Goal: Transaction & Acquisition: Download file/media

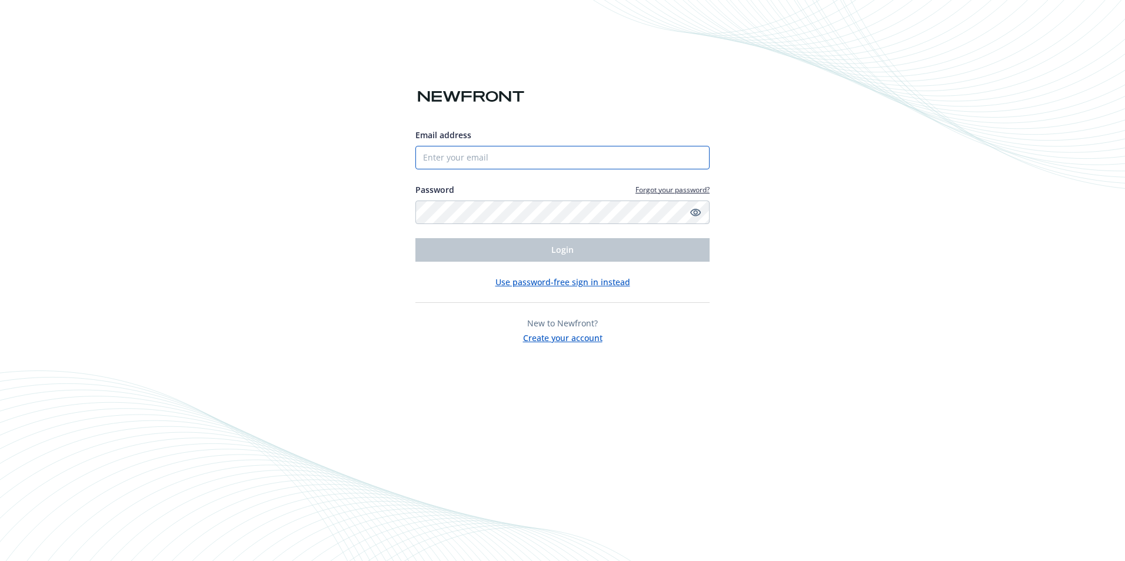
click at [584, 160] on input "Email address" at bounding box center [562, 158] width 294 height 24
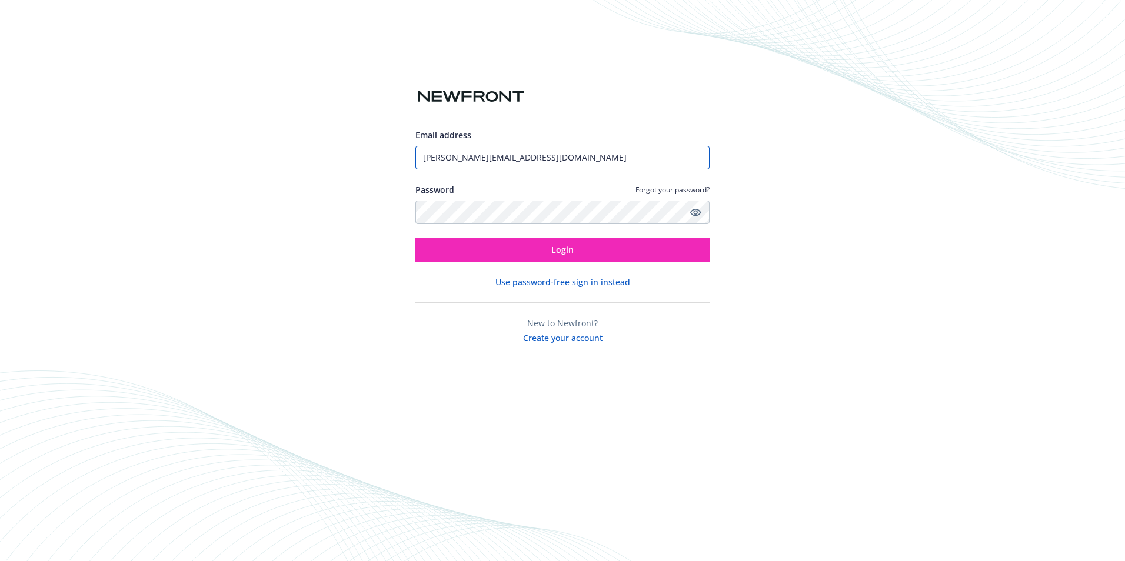
type input "[PERSON_NAME][EMAIL_ADDRESS][DOMAIN_NAME]"
click at [415, 238] on button "Login" at bounding box center [562, 250] width 294 height 24
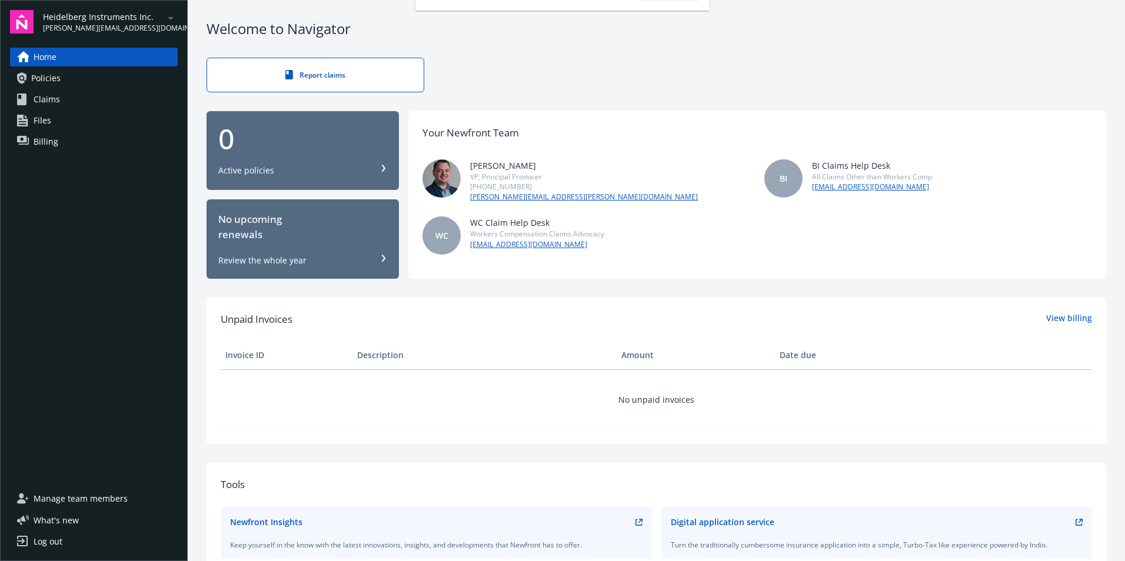
click at [43, 78] on span "Policies" at bounding box center [45, 78] width 29 height 19
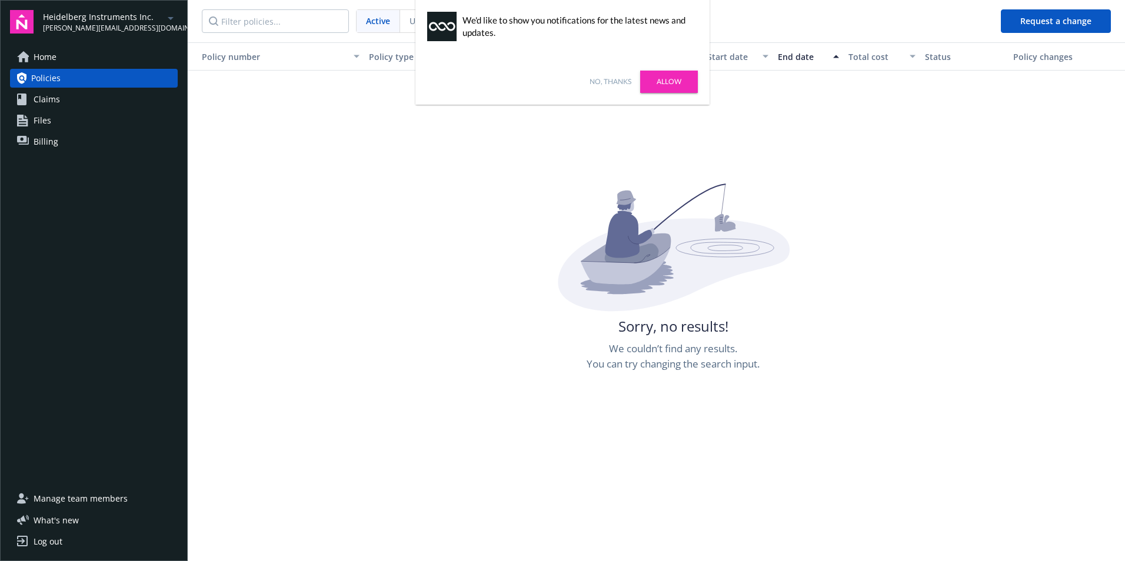
click at [660, 81] on link "Allow" at bounding box center [669, 82] width 58 height 22
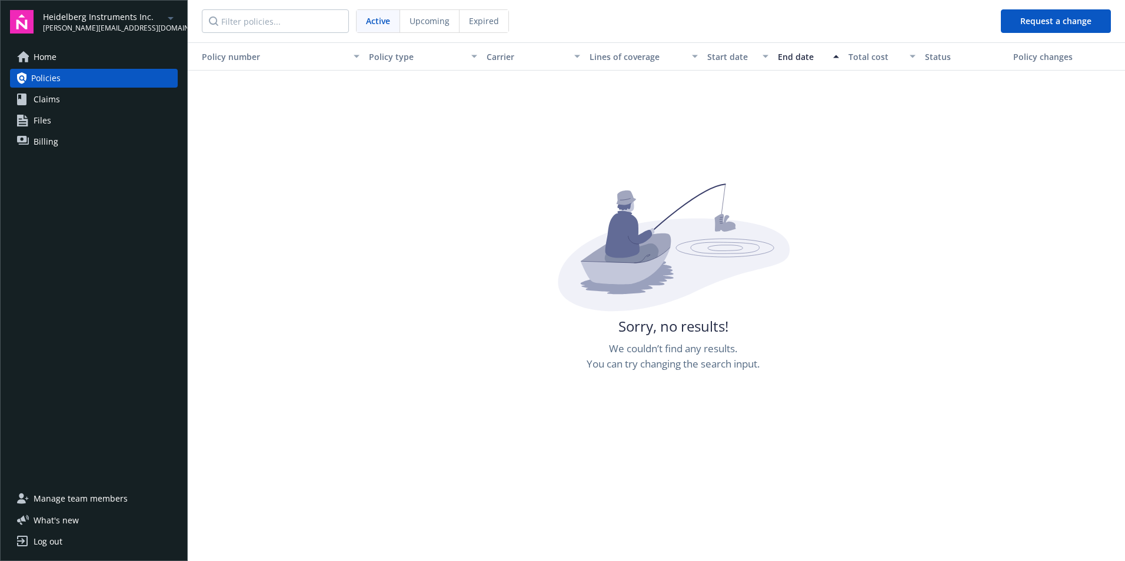
click at [59, 76] on span "Policies" at bounding box center [45, 78] width 29 height 19
click at [166, 16] on icon "arrowDropDown" at bounding box center [171, 18] width 14 height 14
click at [114, 69] on span "Galaxy Interiors, Inc" at bounding box center [104, 70] width 113 height 24
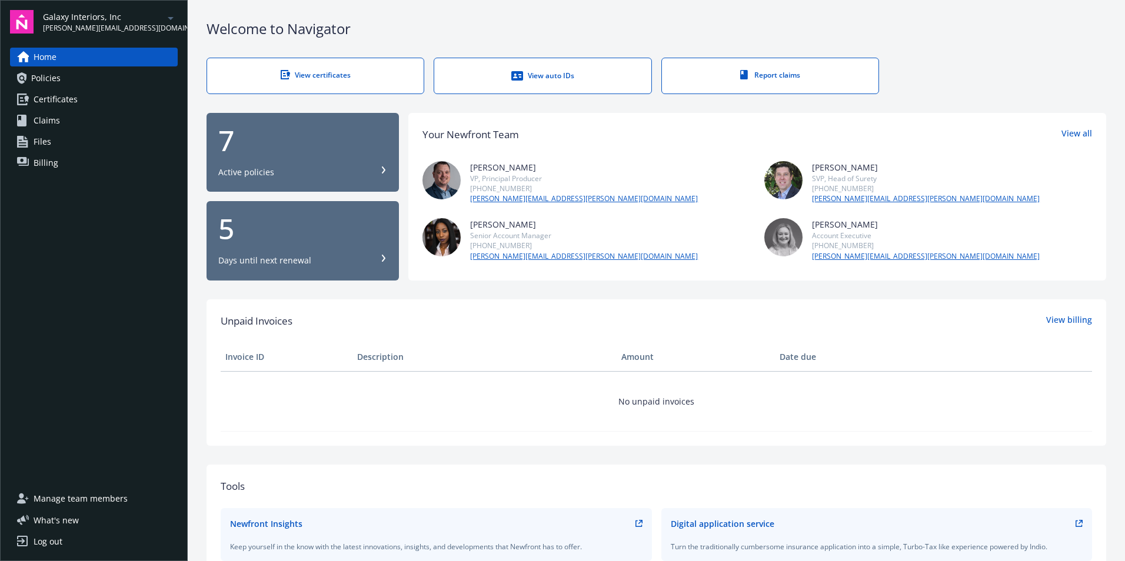
click at [54, 79] on span "Policies" at bounding box center [45, 78] width 29 height 19
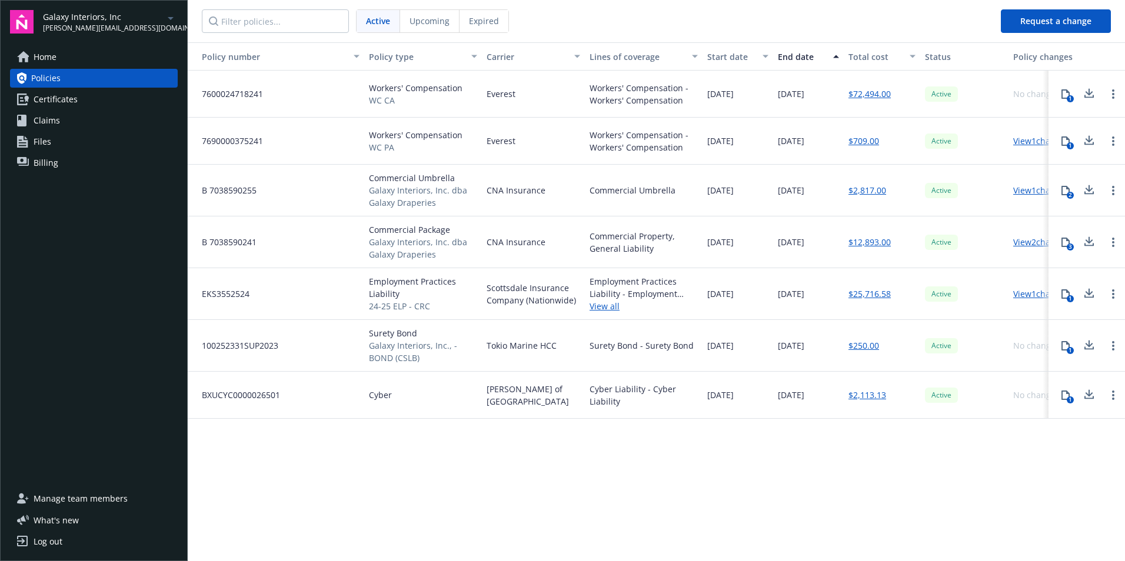
click at [388, 228] on span "Commercial Package" at bounding box center [423, 230] width 108 height 12
click at [1066, 245] on icon at bounding box center [1065, 242] width 9 height 9
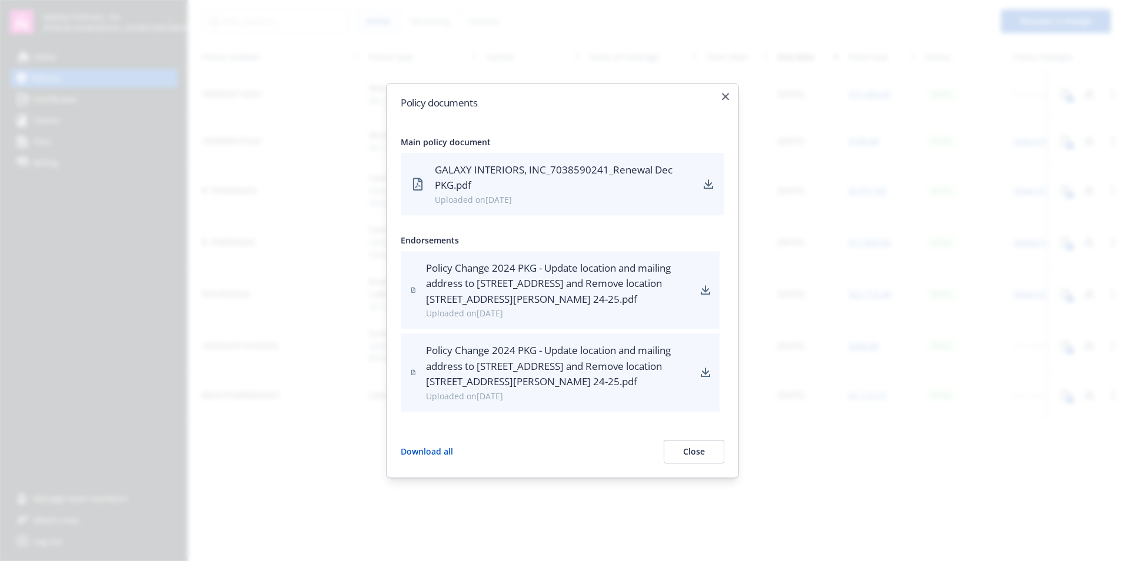
click at [708, 185] on icon "download" at bounding box center [708, 182] width 8 height 7
click at [706, 293] on icon "download" at bounding box center [705, 289] width 9 height 9
click at [722, 100] on icon "button" at bounding box center [725, 96] width 7 height 7
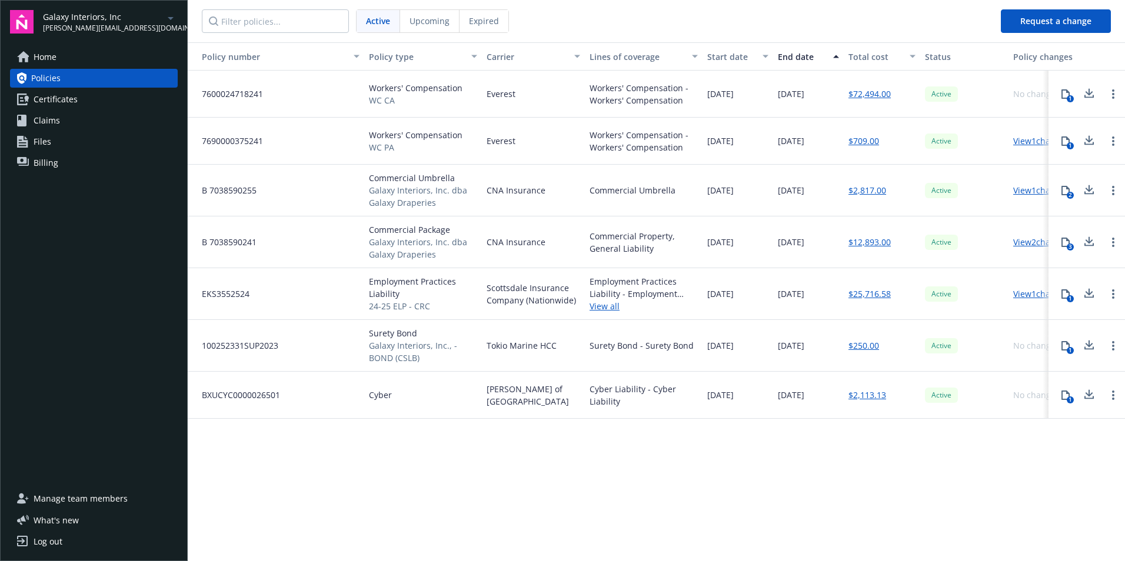
drag, startPoint x: 1062, startPoint y: 190, endPoint x: 1068, endPoint y: 188, distance: 6.1
click at [1068, 188] on icon at bounding box center [1066, 190] width 8 height 9
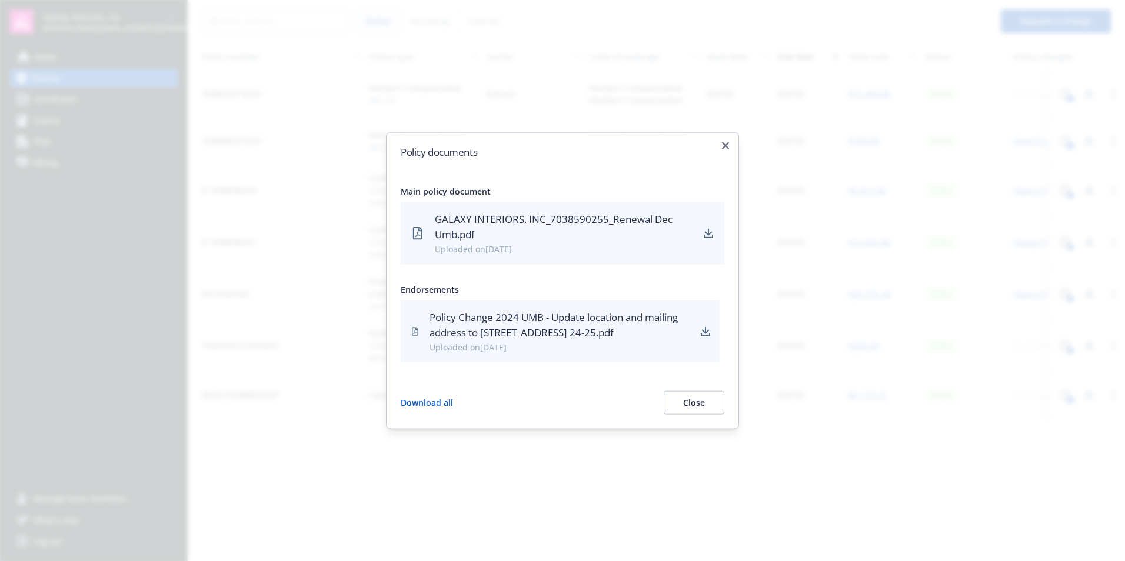
click at [510, 315] on div "Policy Change 2024 UMB - Update location and mailing address to 4550 Runway Str…" at bounding box center [561, 325] width 262 height 31
click at [704, 330] on icon "download" at bounding box center [705, 331] width 9 height 9
click at [727, 142] on icon "button" at bounding box center [725, 145] width 7 height 7
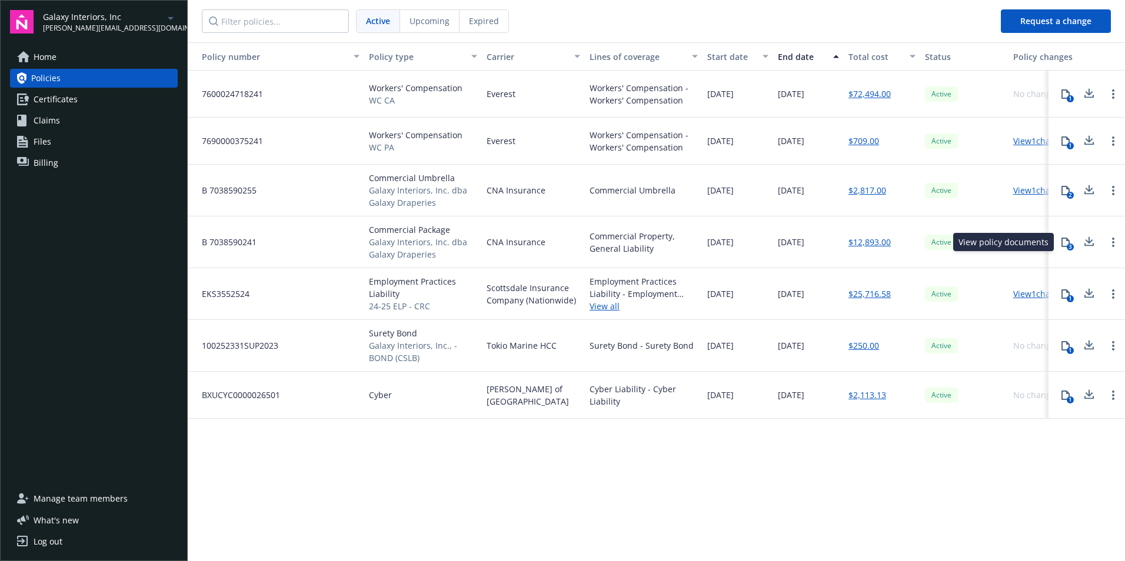
click at [1069, 244] on div "3" at bounding box center [1070, 247] width 7 height 7
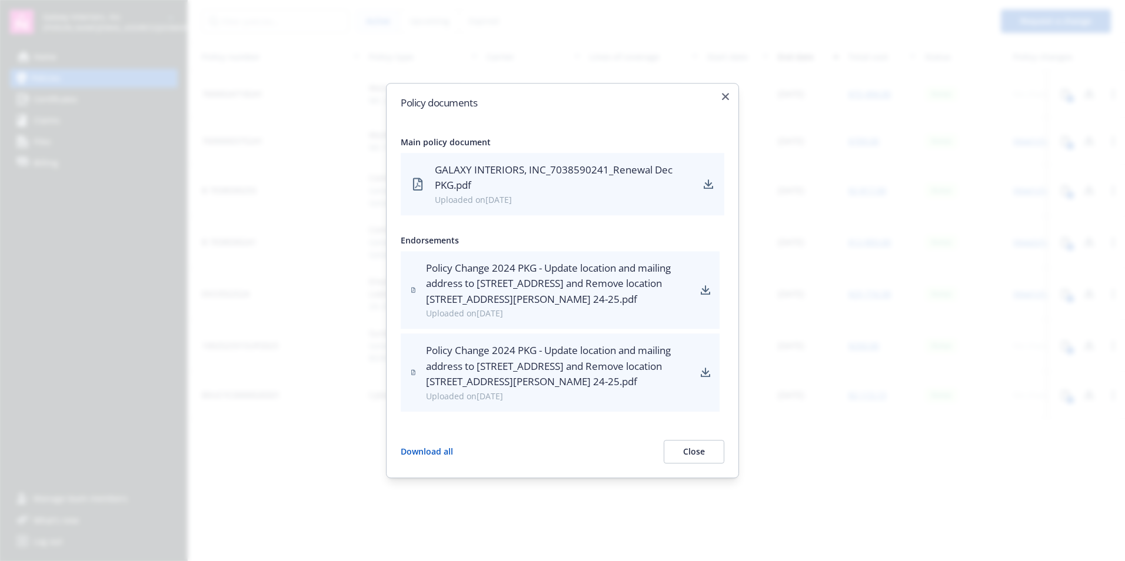
click at [519, 175] on div "GALAXY INTERIORS, INC_7038590241_Renewal Dec PKG.pdf" at bounding box center [564, 177] width 258 height 31
click at [709, 187] on icon "download" at bounding box center [708, 182] width 8 height 7
click at [707, 292] on icon "download" at bounding box center [705, 289] width 9 height 9
